Goal: Find specific page/section

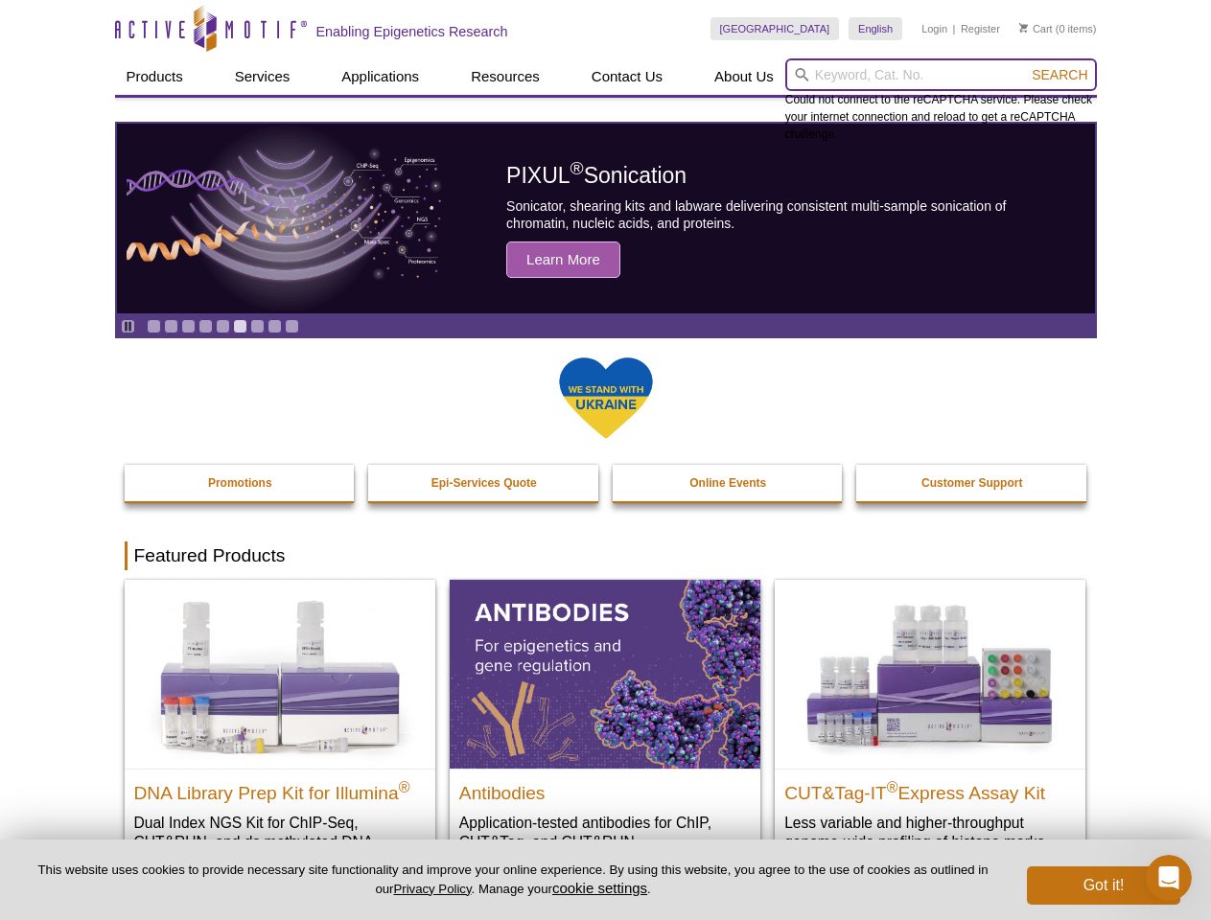
click at [940, 75] on input "search" at bounding box center [941, 74] width 312 height 33
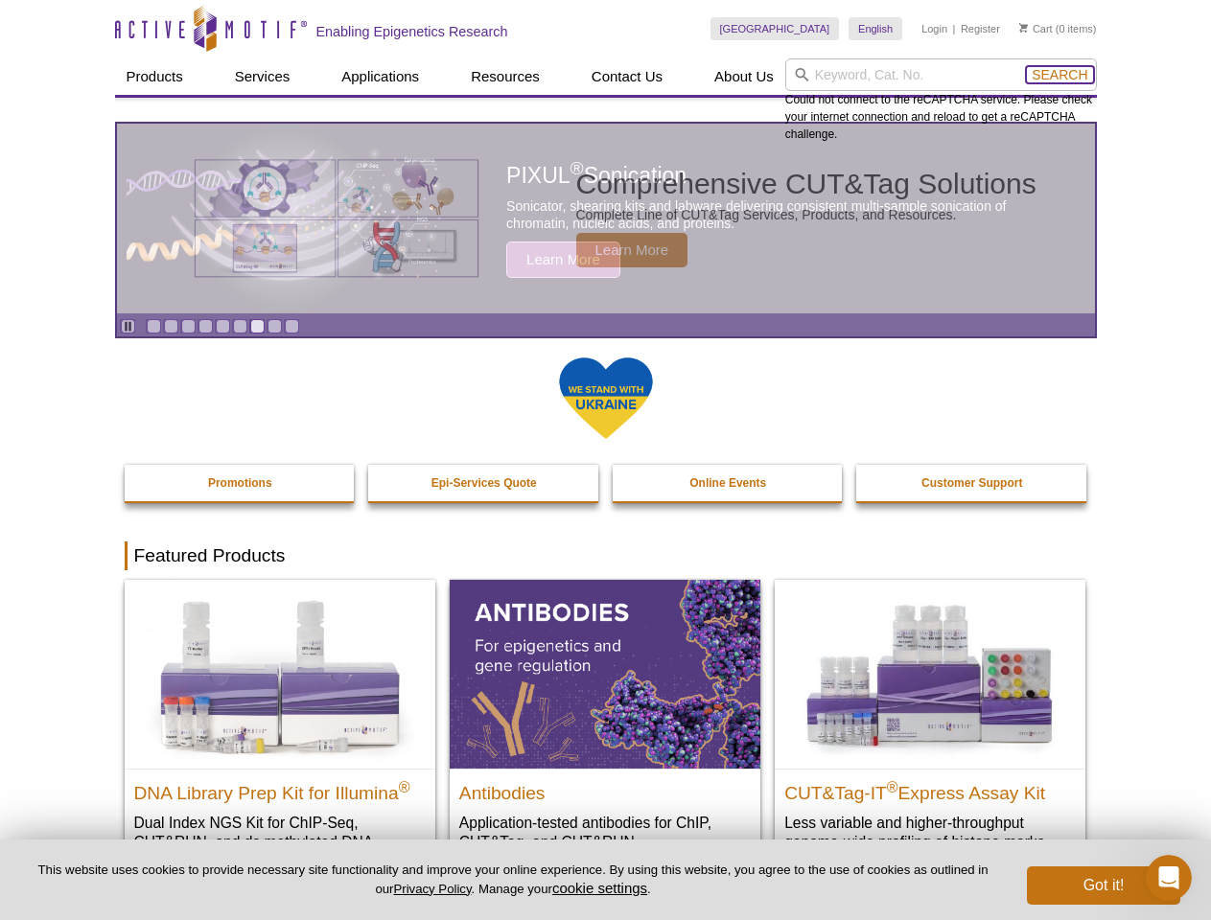
click at [1059, 75] on span "Search" at bounding box center [1059, 74] width 56 height 15
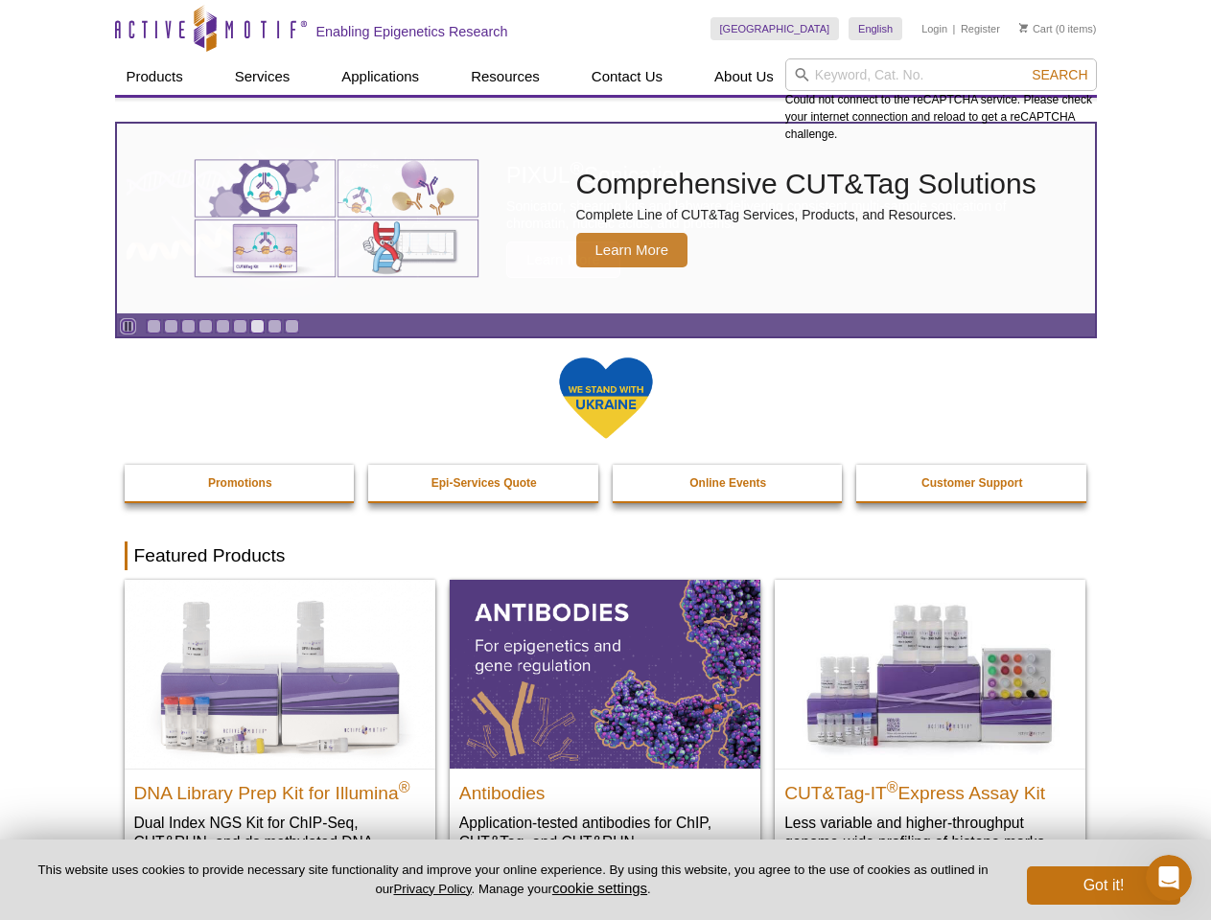
click at [127, 326] on icon "Pause" at bounding box center [128, 326] width 12 height 12
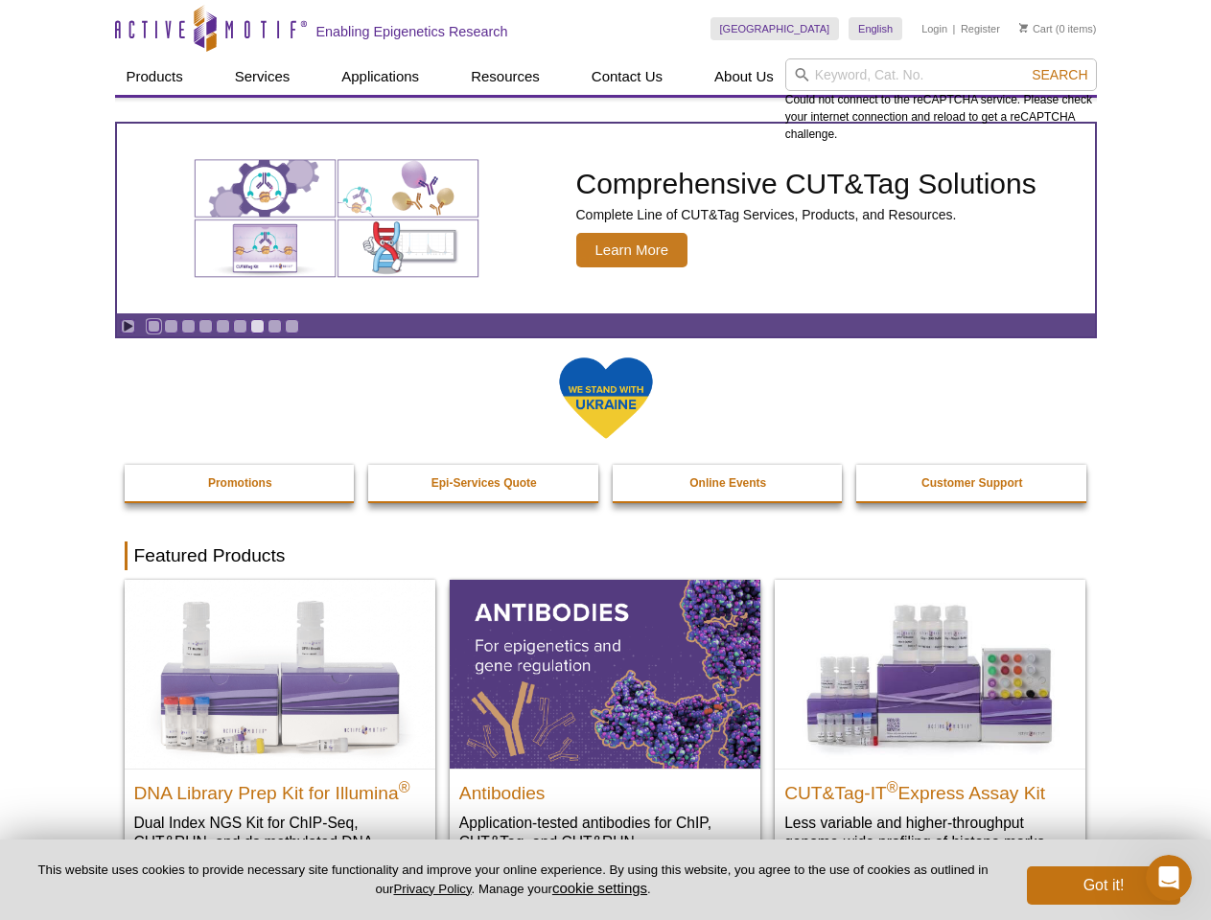
click at [153, 326] on link "Go to slide 1" at bounding box center [154, 326] width 14 height 14
click at [171, 326] on link "Go to slide 2" at bounding box center [171, 326] width 14 height 14
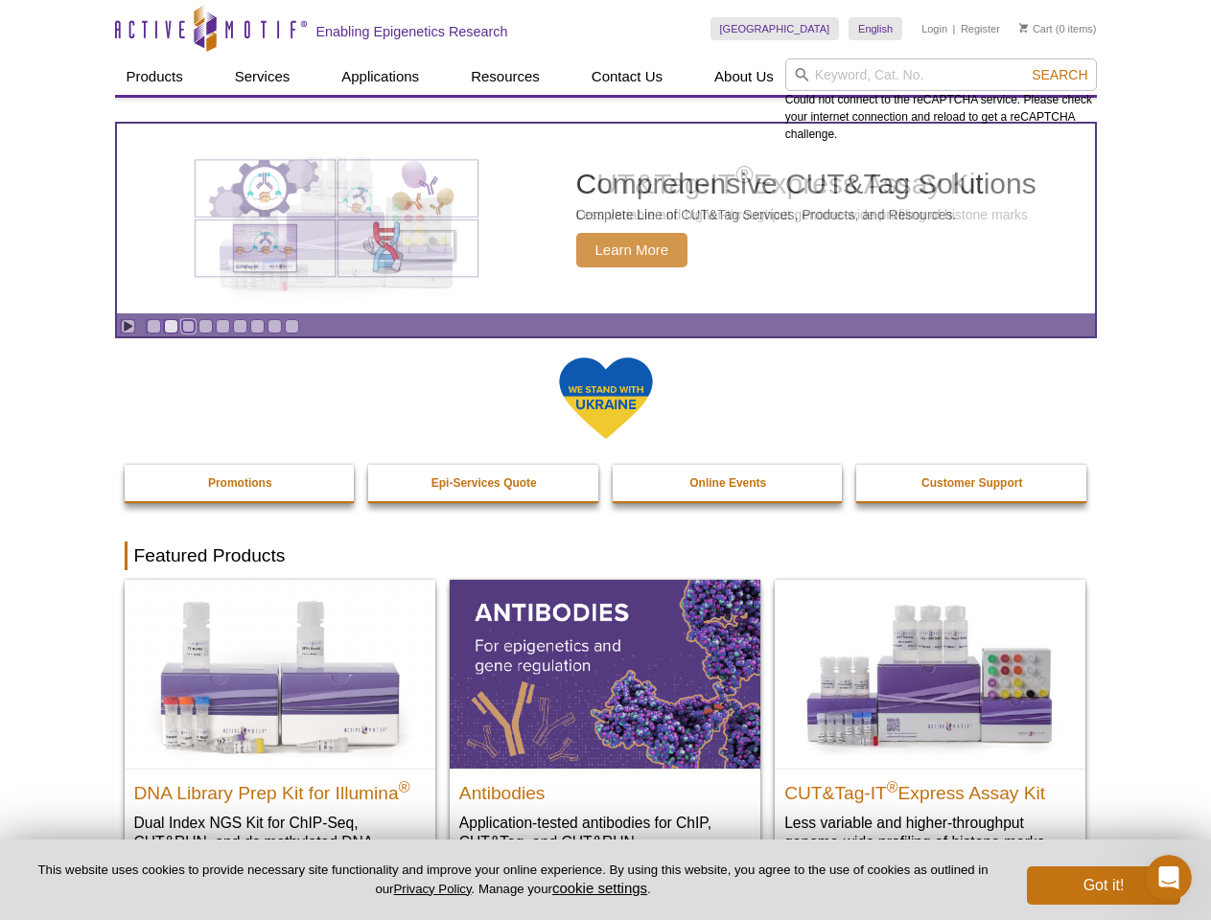
click at [188, 326] on link "Go to slide 3" at bounding box center [188, 326] width 14 height 14
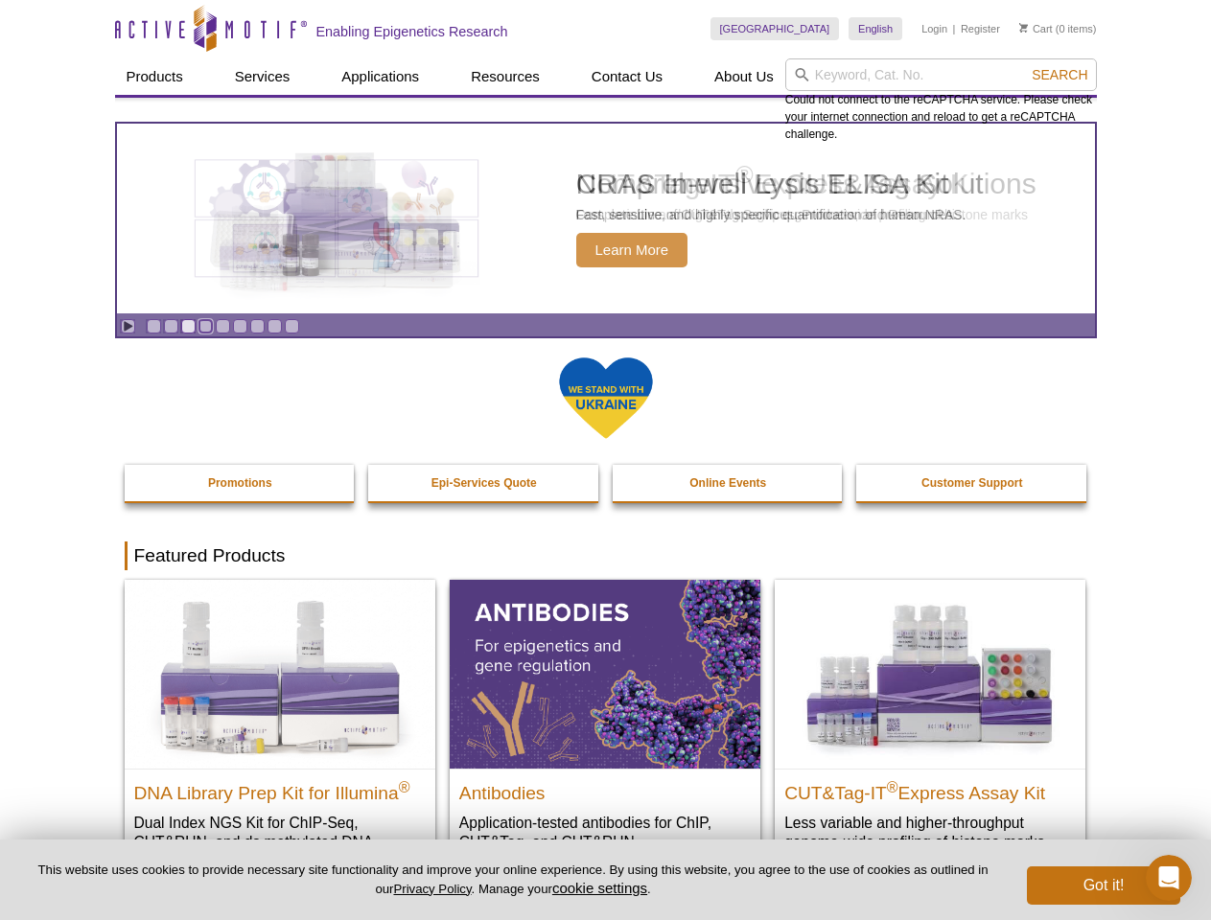
click at [205, 326] on link "Go to slide 4" at bounding box center [205, 326] width 14 height 14
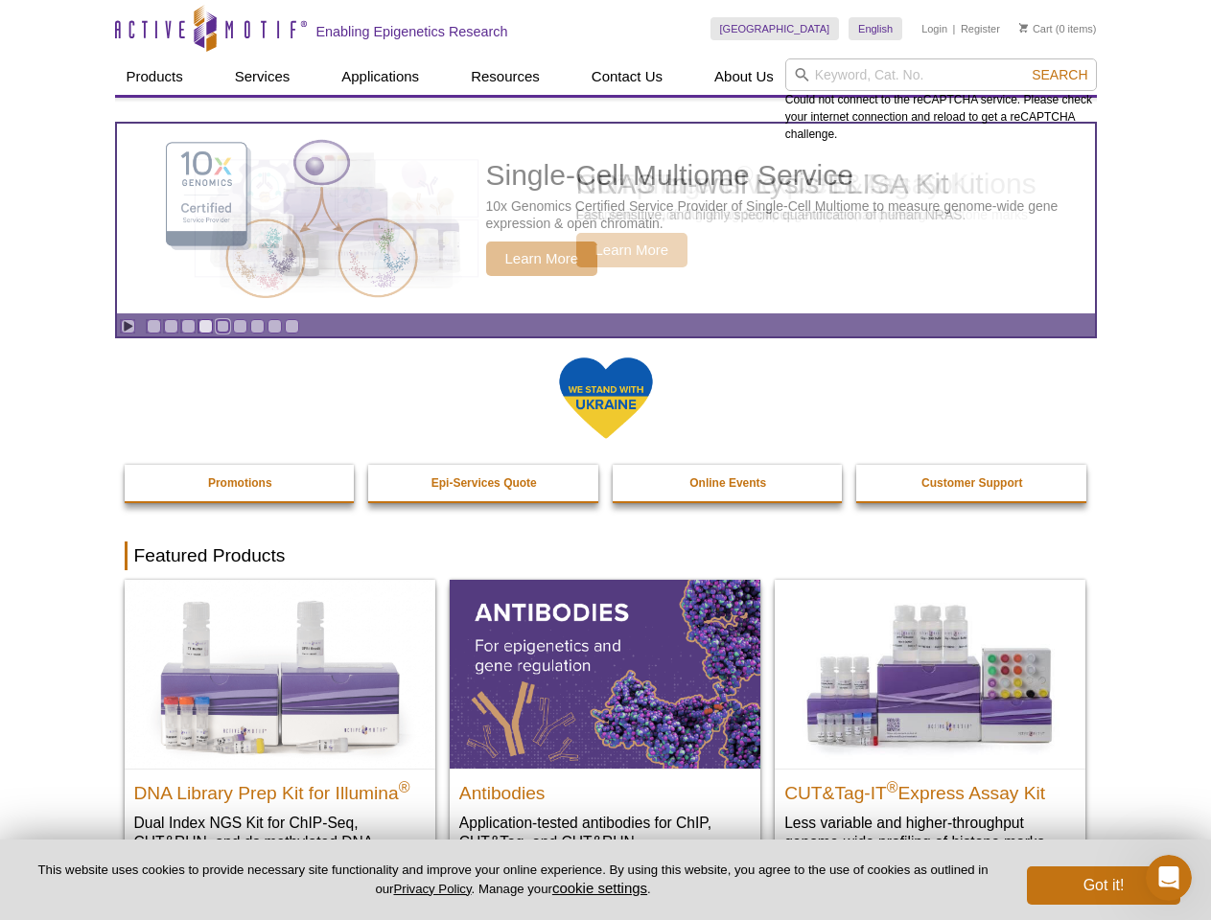
click at [222, 326] on link "Go to slide 5" at bounding box center [223, 326] width 14 height 14
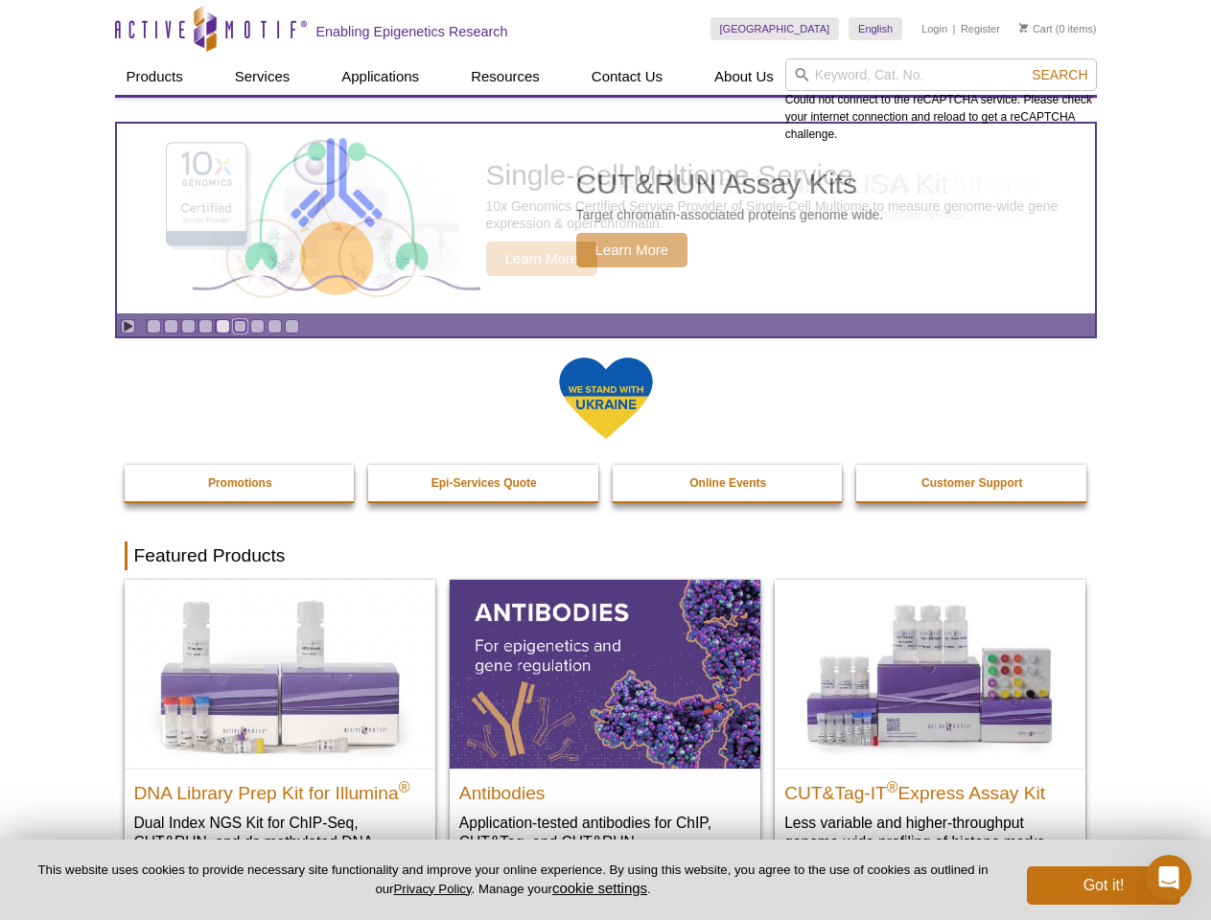
click at [240, 326] on link "Go to slide 6" at bounding box center [240, 326] width 14 height 14
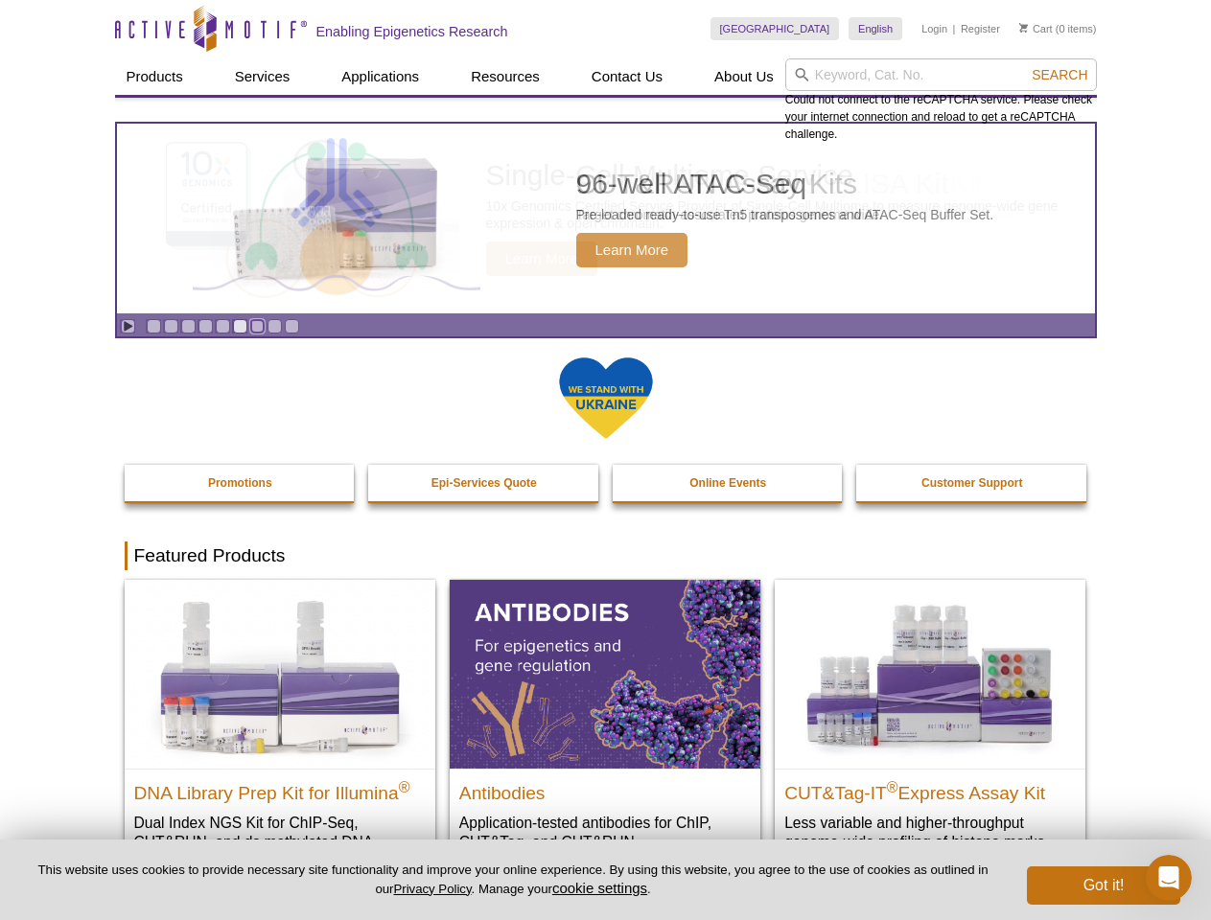
click at [257, 326] on link "Go to slide 7" at bounding box center [257, 326] width 14 height 14
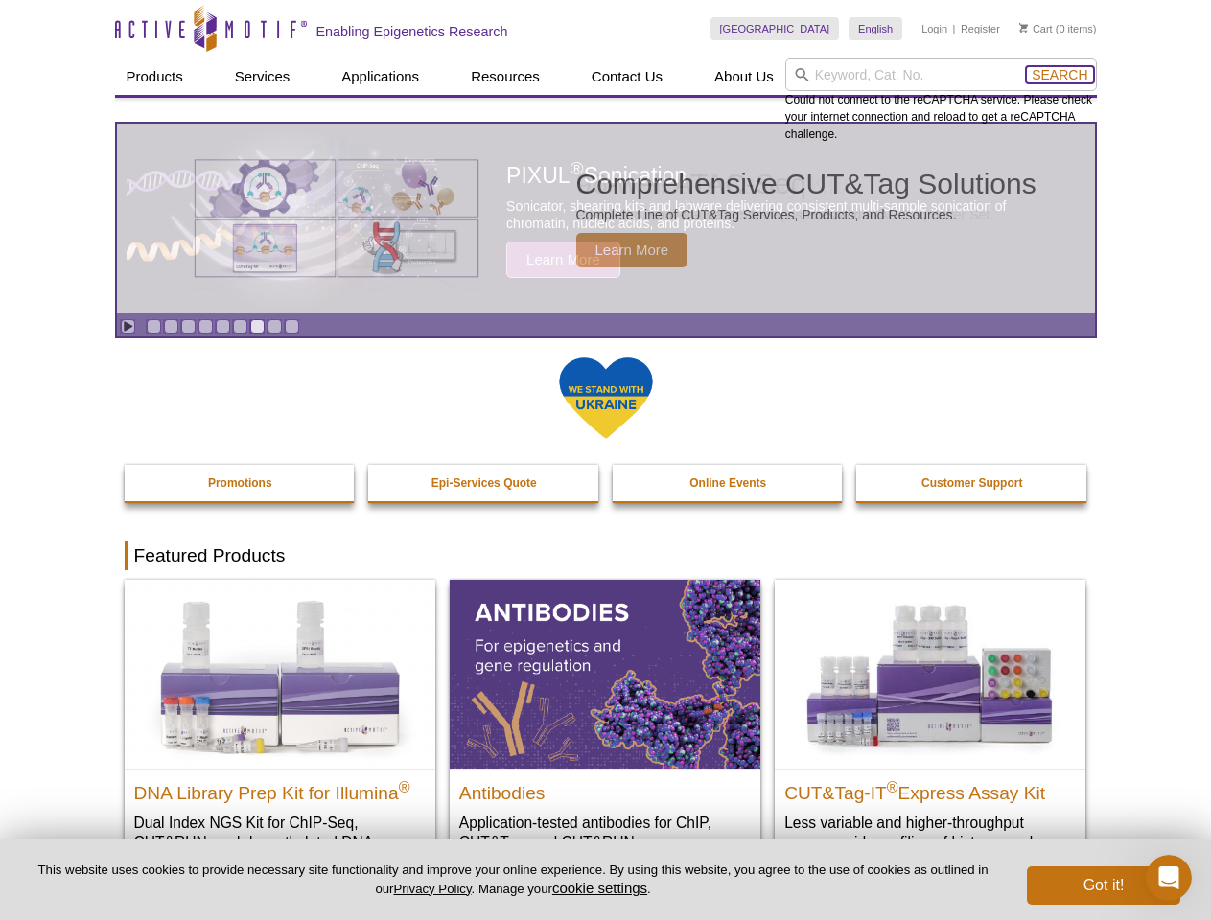
click at [1059, 75] on span "Search" at bounding box center [1059, 74] width 56 height 15
